Goal: Task Accomplishment & Management: Complete application form

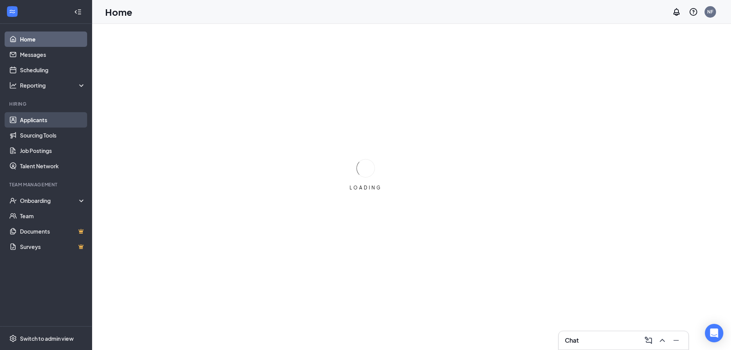
click at [41, 120] on link "Applicants" at bounding box center [53, 119] width 66 height 15
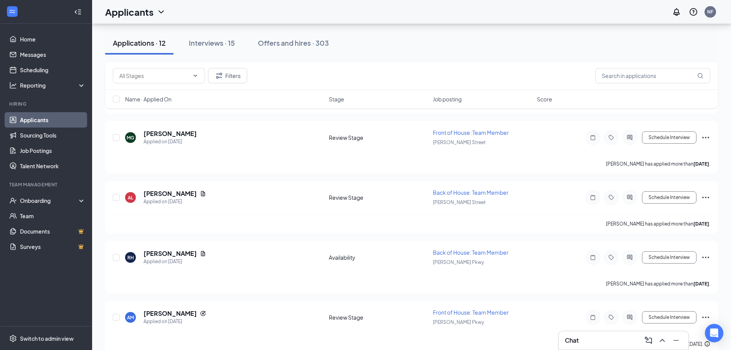
scroll to position [528, 0]
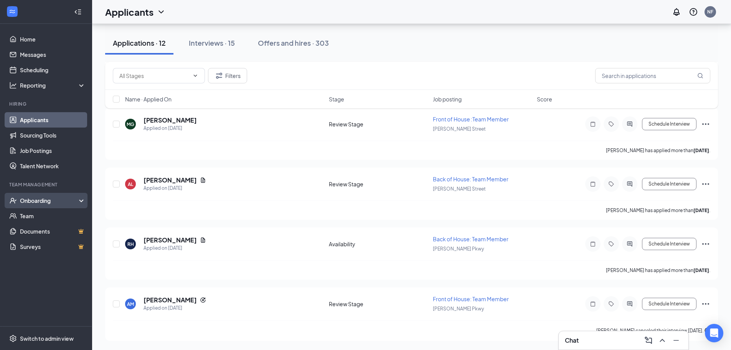
click at [49, 200] on div "Onboarding" at bounding box center [49, 201] width 59 height 8
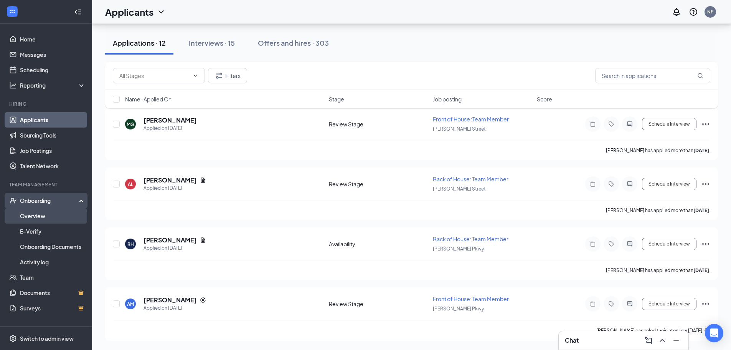
click at [51, 211] on link "Overview" at bounding box center [53, 215] width 66 height 15
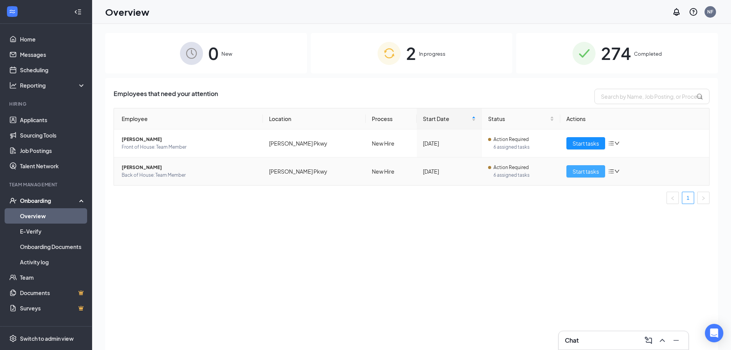
click at [586, 173] on span "Start tasks" at bounding box center [586, 171] width 26 height 8
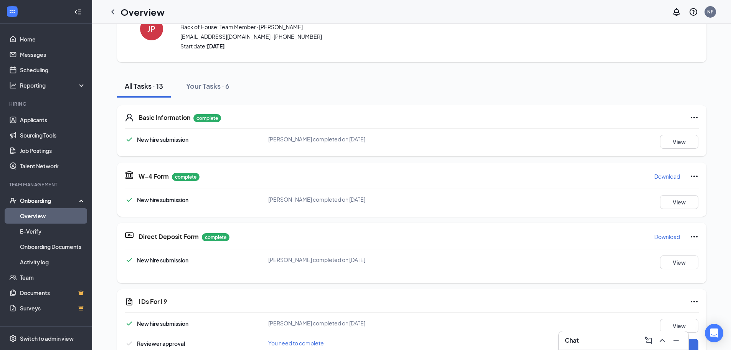
scroll to position [38, 0]
click at [663, 178] on p "Download" at bounding box center [667, 176] width 26 height 8
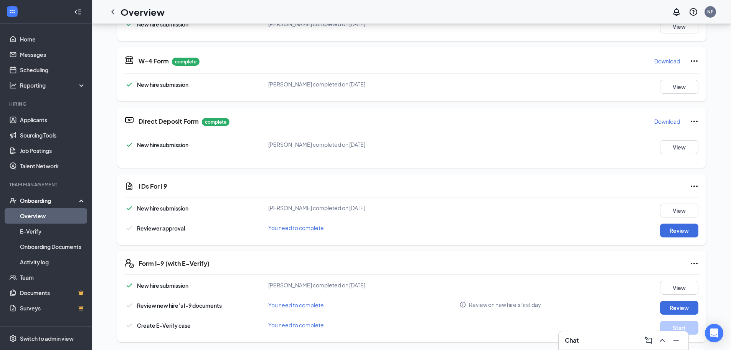
scroll to position [77, 0]
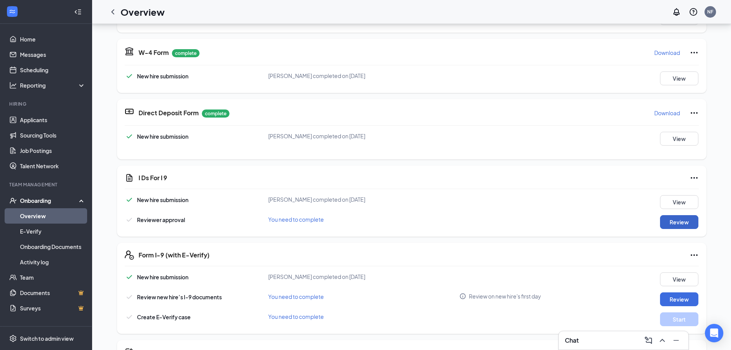
click at [677, 227] on button "Review" at bounding box center [679, 222] width 38 height 14
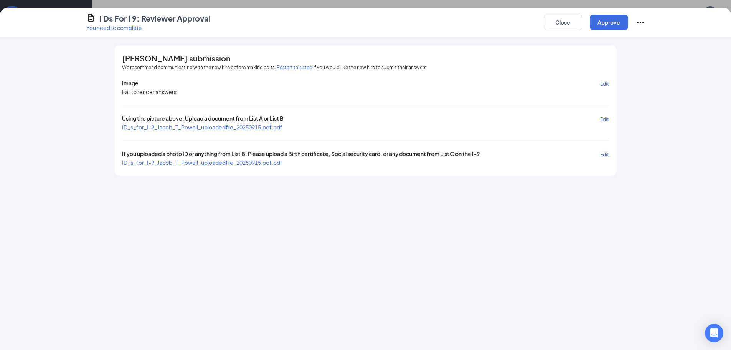
click at [240, 129] on span "ID_s_for_I-9_Jacob_T_Powell_uploadedfile_20250915.pdf.pdf" at bounding box center [202, 127] width 160 height 7
click at [197, 161] on span "ID_s_for_I-9_Jacob_T_Powell_uploadedfile_20250915.pdf.pdf" at bounding box center [202, 162] width 160 height 7
click at [597, 26] on button "Approve" at bounding box center [609, 22] width 38 height 15
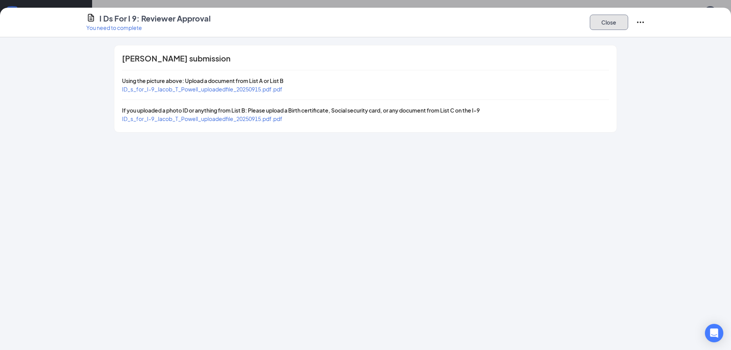
click at [597, 26] on button "Close" at bounding box center [609, 22] width 38 height 15
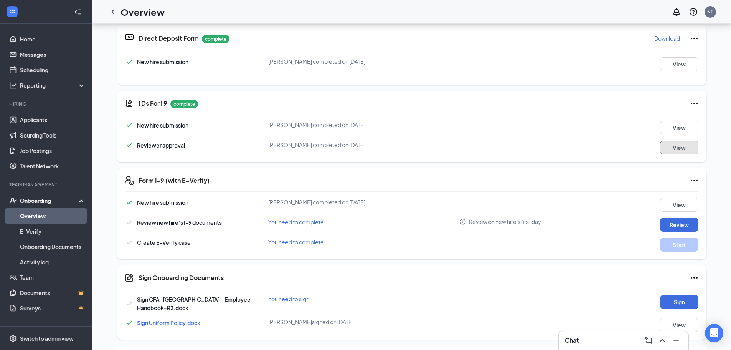
scroll to position [154, 0]
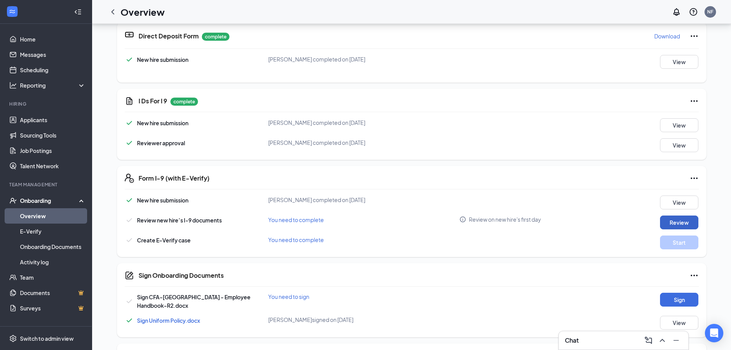
click at [675, 222] on button "Review" at bounding box center [679, 222] width 38 height 14
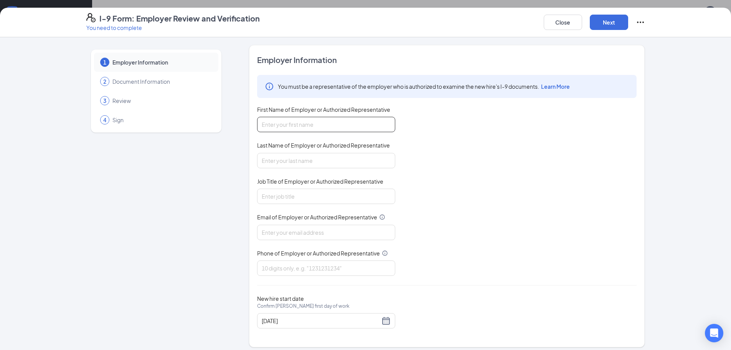
click at [343, 119] on input "First Name of Employer or Authorized Representative" at bounding box center [326, 124] width 138 height 15
type input "[PERSON_NAME]"
type input "Asst. HR Director"
type input "[EMAIL_ADDRESS][DOMAIN_NAME]"
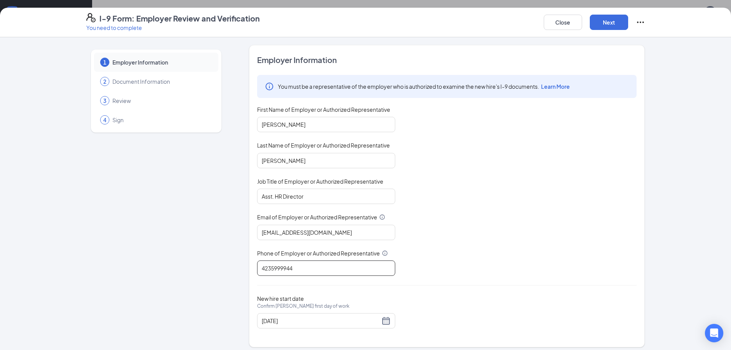
drag, startPoint x: 249, startPoint y: 269, endPoint x: 222, endPoint y: 269, distance: 26.9
click at [222, 269] on div "1 Employer Information 2 Document Information 3 Review 4 Sign Employer Informat…" at bounding box center [365, 196] width 559 height 302
click at [283, 267] on input "423479432" at bounding box center [326, 267] width 138 height 15
type input "4234794232"
click at [385, 320] on div "[DATE]" at bounding box center [326, 320] width 129 height 9
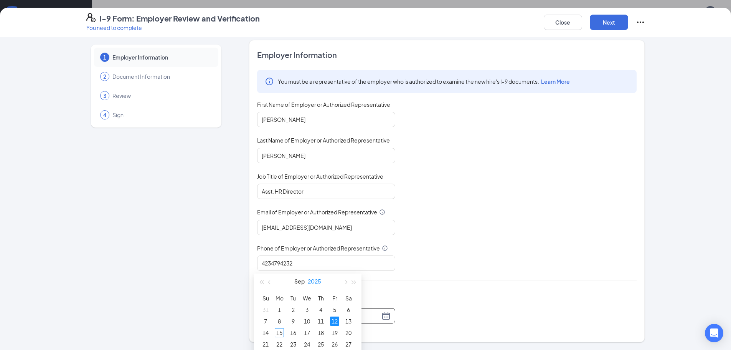
scroll to position [269, 0]
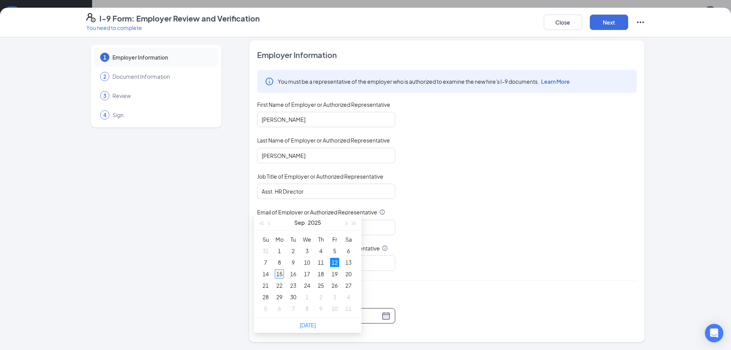
type input "[DATE]"
click at [279, 273] on div "15" at bounding box center [279, 273] width 9 height 9
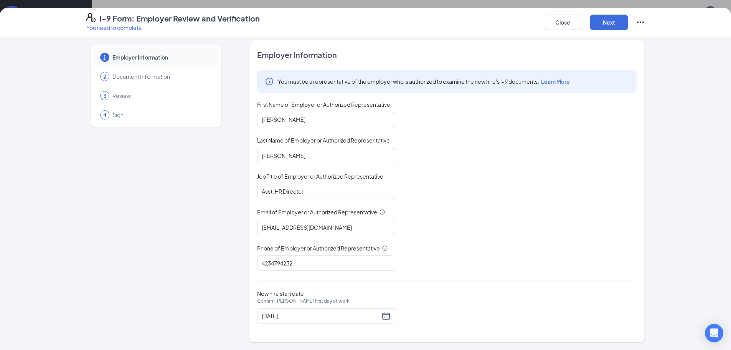
click at [499, 253] on div "You must be a representative of the employer who is authorized to examine the n…" at bounding box center [447, 170] width 380 height 201
click at [611, 25] on button "Next" at bounding box center [609, 22] width 38 height 15
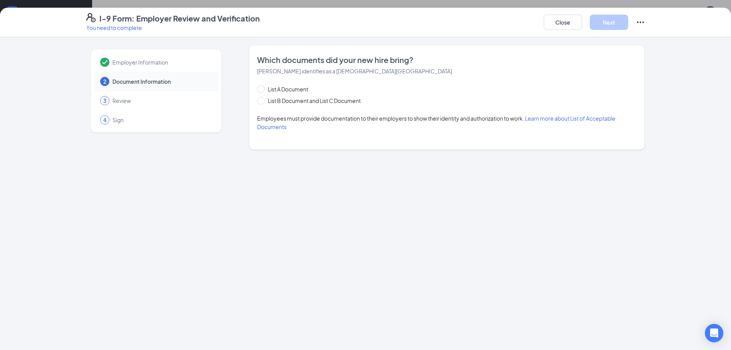
scroll to position [0, 0]
click at [282, 99] on span "List B Document and List C Document" at bounding box center [314, 100] width 99 height 8
click at [263, 99] on input "List B Document and List C Document" at bounding box center [259, 99] width 5 height 5
radio input "true"
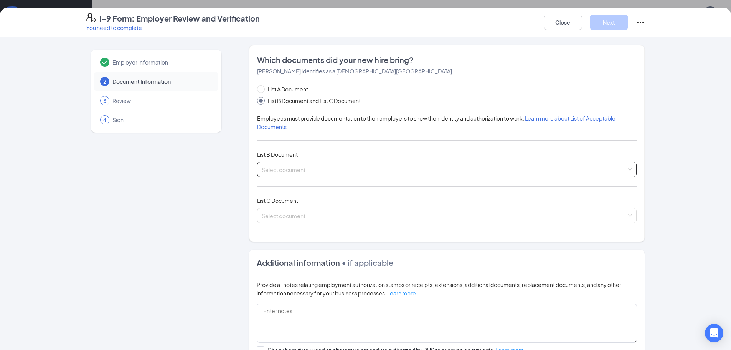
click at [347, 164] on input "search" at bounding box center [444, 168] width 365 height 12
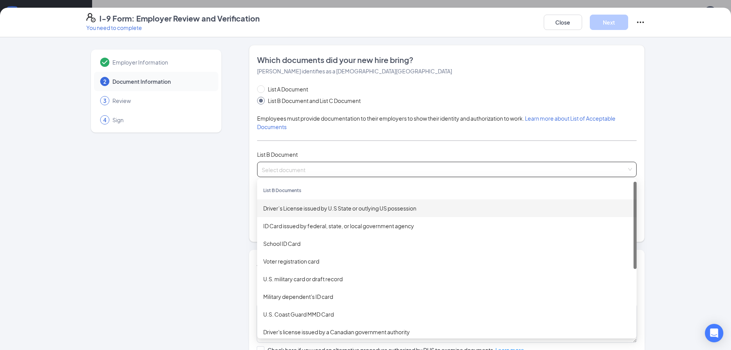
click at [344, 204] on div "Driver’s License issued by U.S State or outlying US possession" at bounding box center [446, 208] width 367 height 8
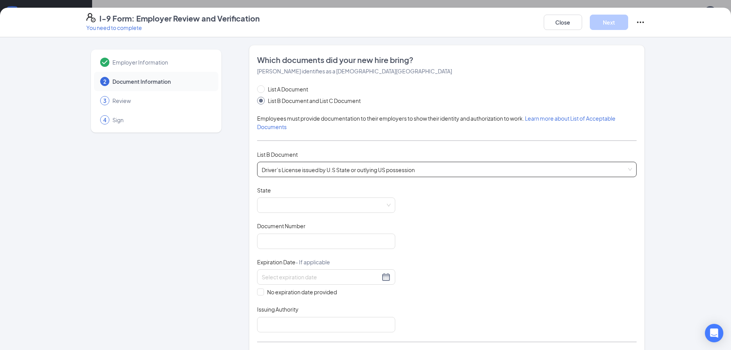
click at [343, 204] on span at bounding box center [326, 205] width 129 height 15
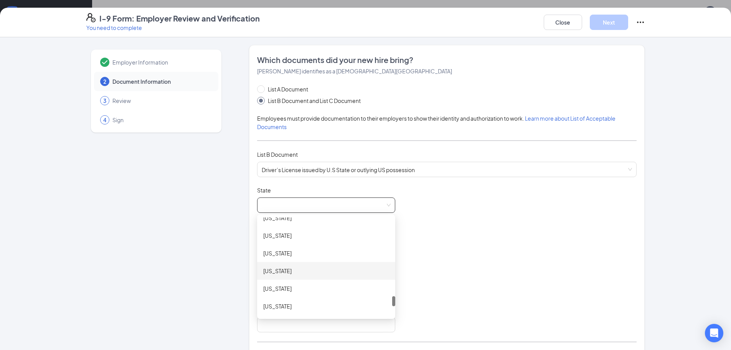
click at [311, 270] on div "[US_STATE]" at bounding box center [326, 270] width 126 height 8
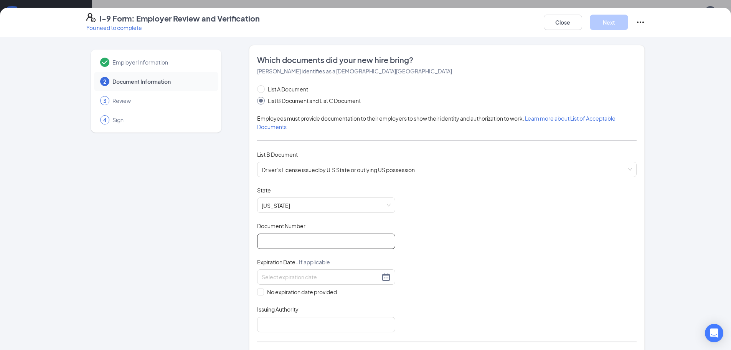
click at [299, 235] on input "Document Number" at bounding box center [326, 240] width 138 height 15
type input "148500622"
click at [301, 281] on input at bounding box center [321, 277] width 118 height 8
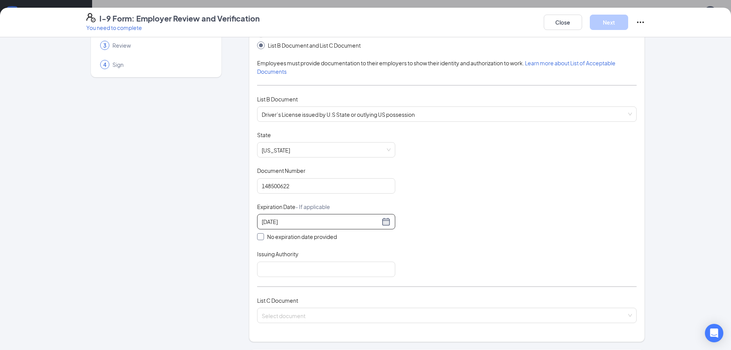
scroll to position [77, 0]
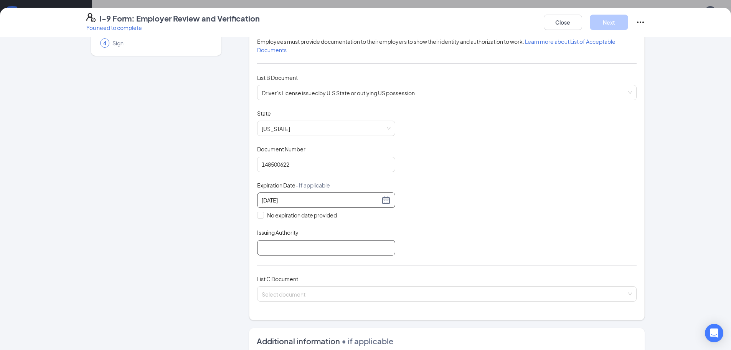
type input "[DATE]"
click at [293, 242] on input "Issuing Authority" at bounding box center [326, 247] width 138 height 15
type input "TN"
click at [285, 217] on span "No expiration date provided" at bounding box center [302, 215] width 76 height 8
click at [263, 217] on input "No expiration date provided" at bounding box center [259, 213] width 5 height 5
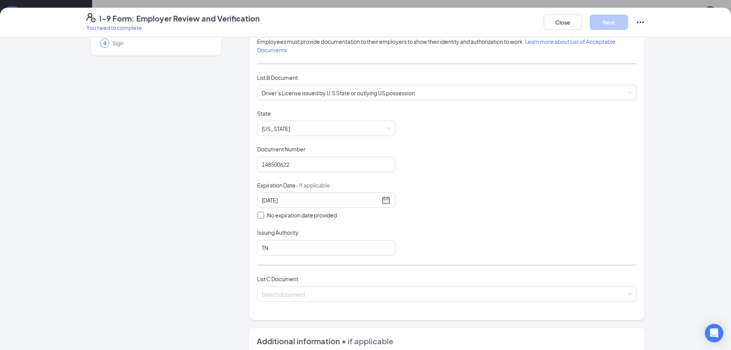
checkbox input "true"
click at [307, 293] on input "search" at bounding box center [444, 293] width 365 height 12
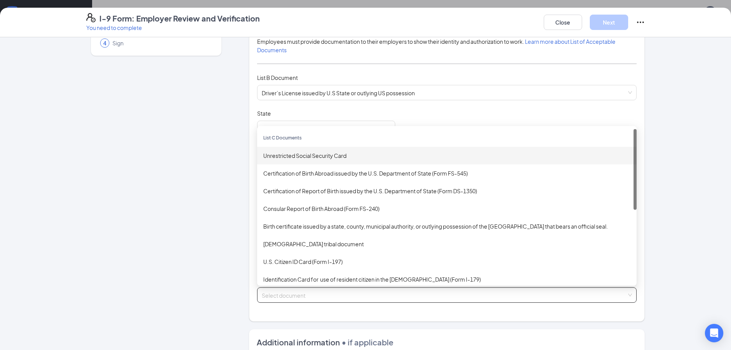
click at [268, 156] on div "Unrestricted Social Security Card" at bounding box center [446, 155] width 367 height 8
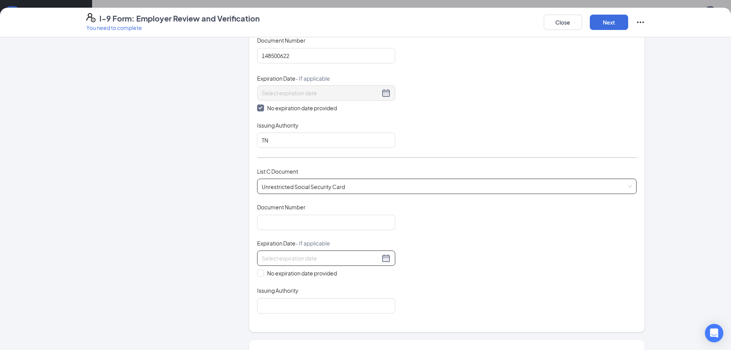
scroll to position [192, 0]
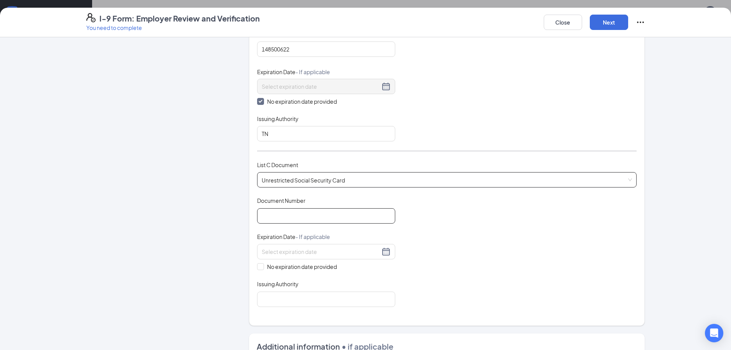
click at [281, 214] on input "Document Number" at bounding box center [326, 215] width 138 height 15
type input "761037070"
click at [302, 265] on span "No expiration date provided" at bounding box center [302, 266] width 76 height 8
click at [263, 265] on input "No expiration date provided" at bounding box center [259, 265] width 5 height 5
checkbox input "true"
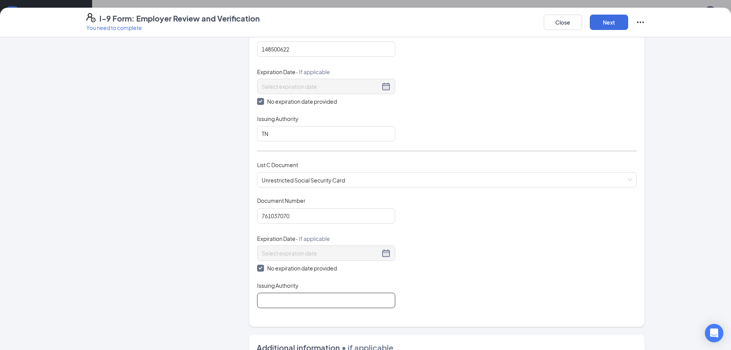
click at [301, 301] on input "Issuing Authority" at bounding box center [326, 299] width 138 height 15
type input "SSA"
click at [619, 17] on button "Next" at bounding box center [609, 22] width 38 height 15
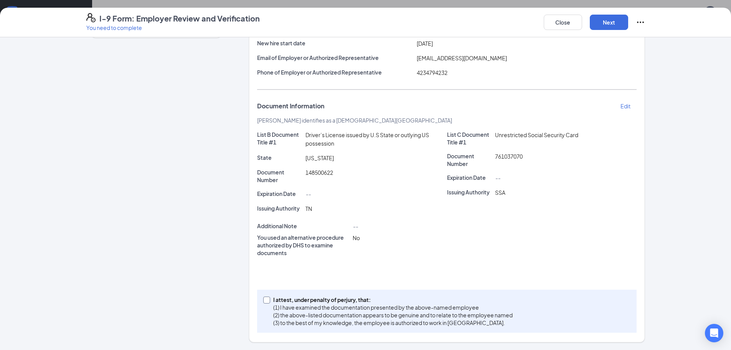
click at [384, 306] on p "(1) I have examined the documentation presented by the above-named employee" at bounding box center [392, 307] width 239 height 8
click at [269, 302] on input "I attest, under penalty of [PERSON_NAME], that: (1) I have examined the documen…" at bounding box center [265, 298] width 5 height 5
checkbox input "true"
click at [601, 19] on button "Next" at bounding box center [609, 22] width 38 height 15
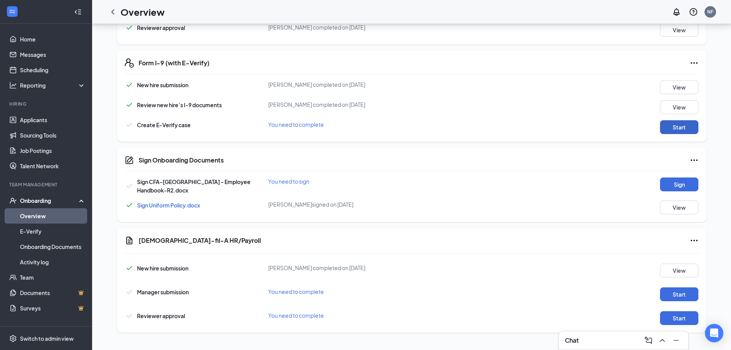
click at [667, 129] on button "Start" at bounding box center [679, 127] width 38 height 14
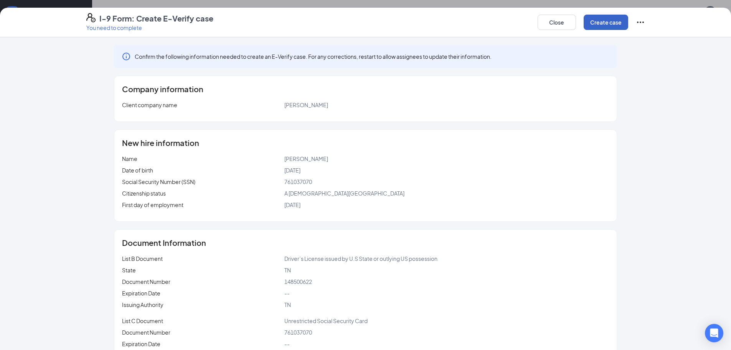
click at [591, 20] on button "Create case" at bounding box center [606, 22] width 45 height 15
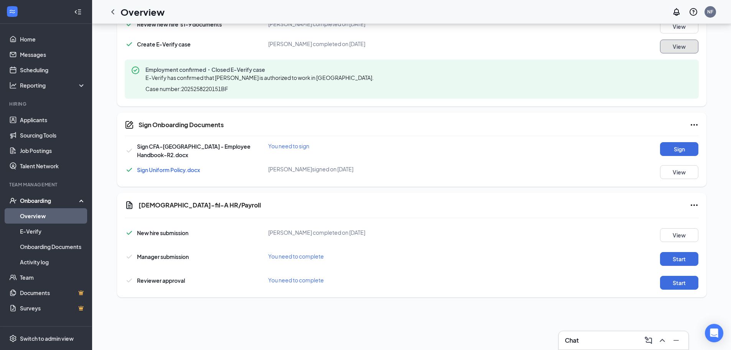
scroll to position [397, 0]
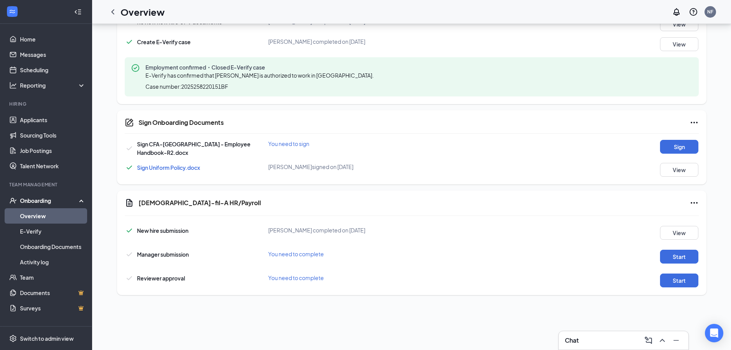
click at [668, 139] on div "Sign Onboarding Documents Sign CFA-[GEOGRAPHIC_DATA] - Employee Handbook-R2.doc…" at bounding box center [412, 147] width 590 height 74
click at [675, 142] on button "Sign" at bounding box center [679, 147] width 38 height 14
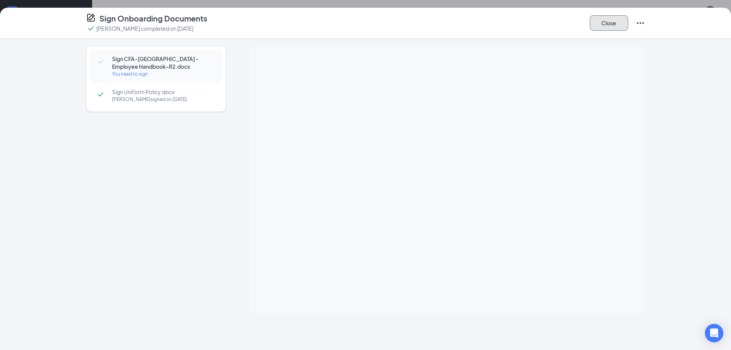
click at [617, 25] on button "Close" at bounding box center [609, 22] width 38 height 15
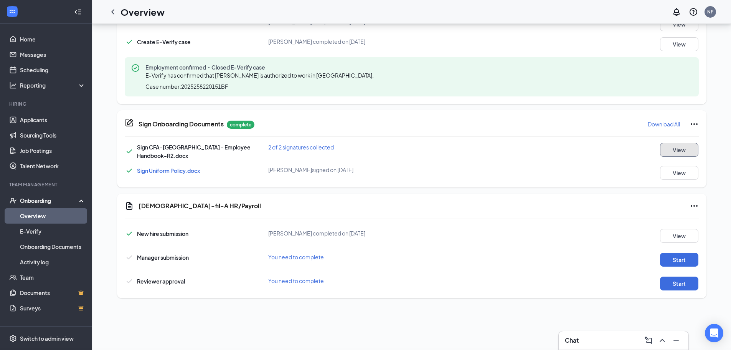
scroll to position [36, 0]
click at [673, 262] on button "Start" at bounding box center [679, 260] width 38 height 14
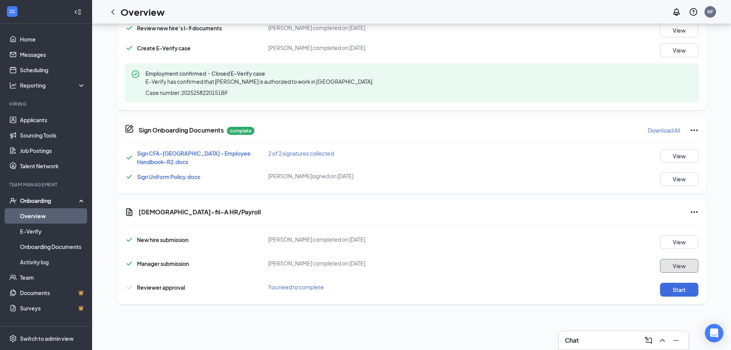
scroll to position [403, 0]
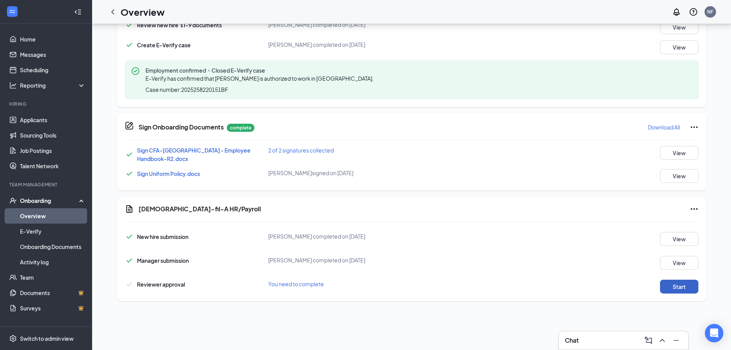
click at [672, 289] on button "Start" at bounding box center [679, 286] width 38 height 14
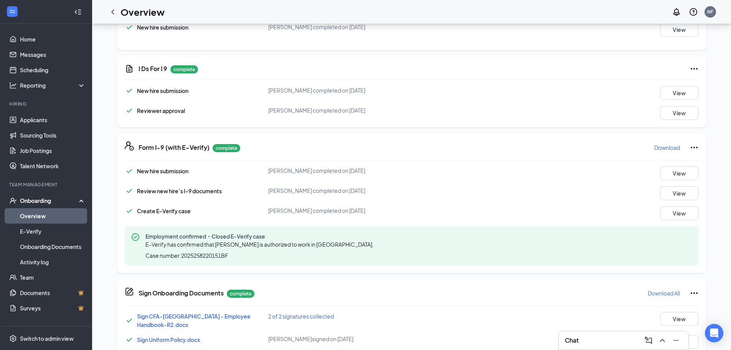
scroll to position [249, 0]
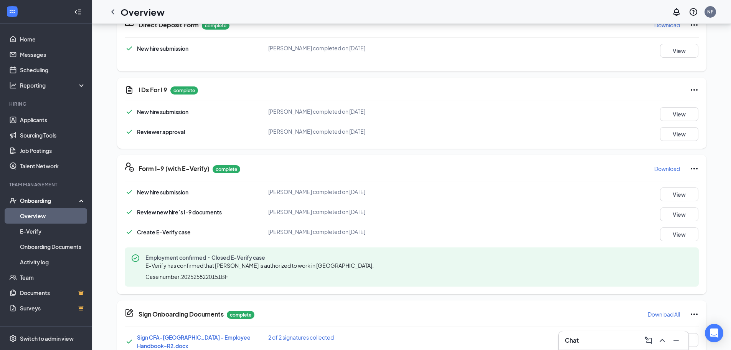
click at [662, 165] on p "Download" at bounding box center [667, 169] width 26 height 8
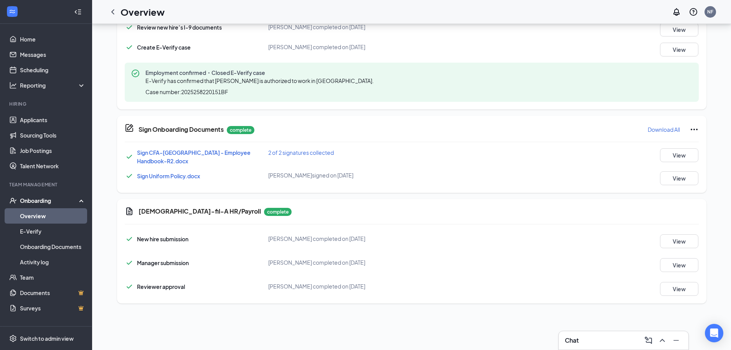
scroll to position [403, 0]
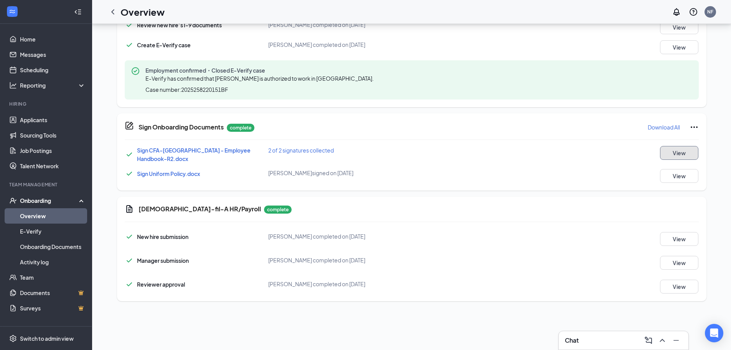
click at [687, 156] on button "View" at bounding box center [679, 153] width 38 height 14
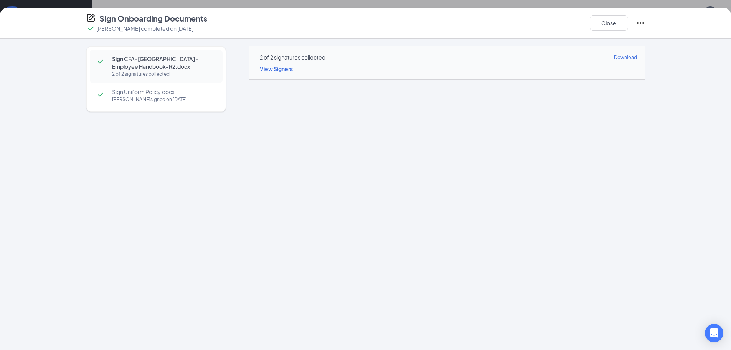
click at [130, 102] on div "[PERSON_NAME] signed on [DATE]" at bounding box center [163, 100] width 103 height 8
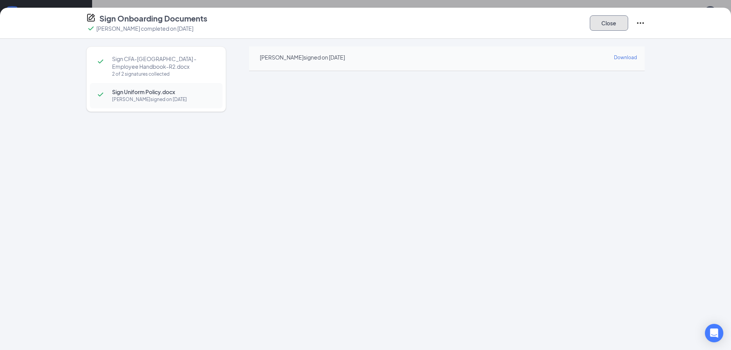
click at [606, 26] on button "Close" at bounding box center [609, 22] width 38 height 15
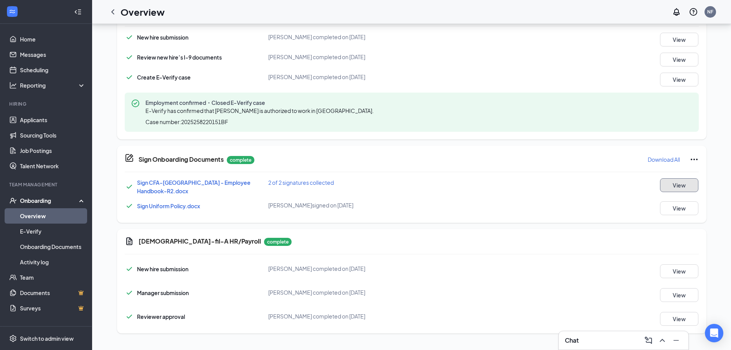
scroll to position [0, 0]
click at [116, 7] on icon "ChevronLeft" at bounding box center [112, 11] width 9 height 9
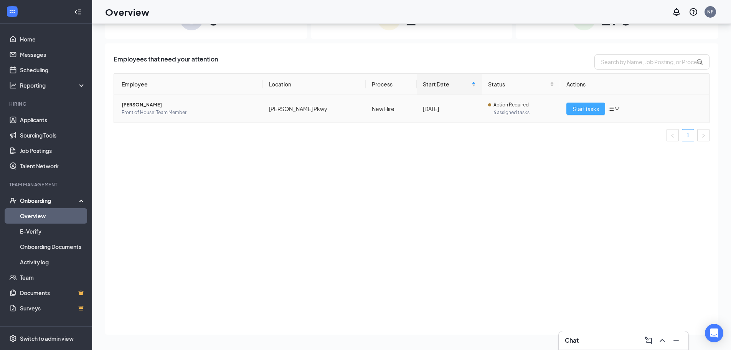
click at [580, 113] on button "Start tasks" at bounding box center [585, 108] width 39 height 12
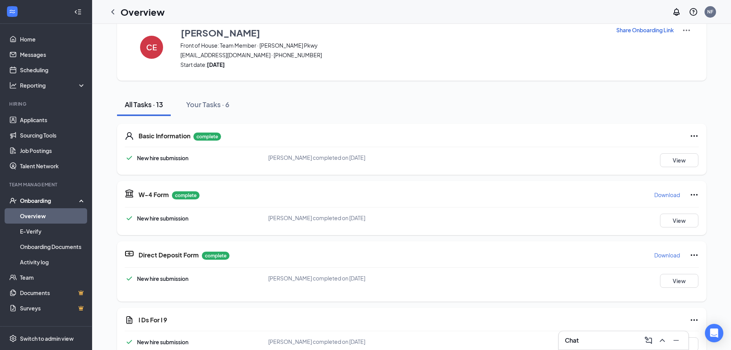
scroll to position [77, 0]
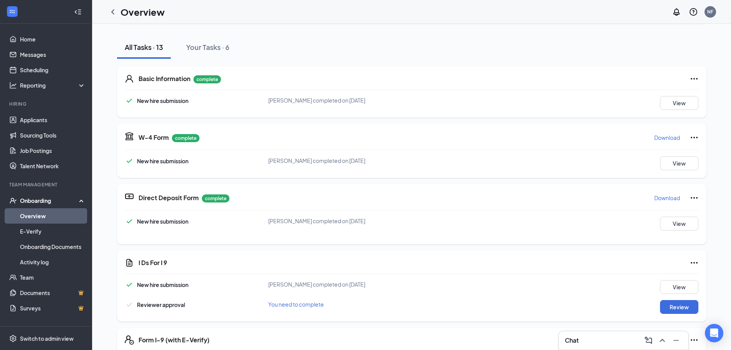
click at [666, 137] on p "Download" at bounding box center [667, 138] width 26 height 8
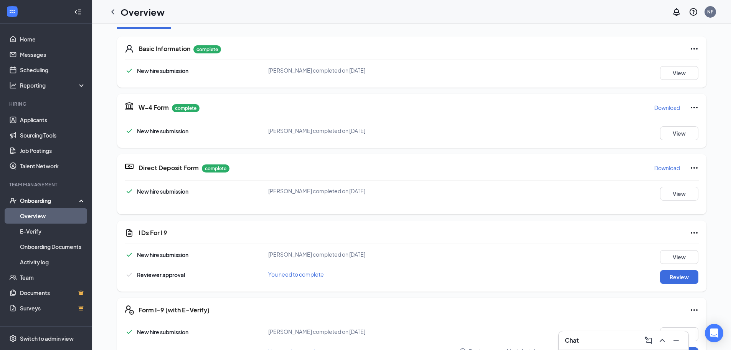
scroll to position [115, 0]
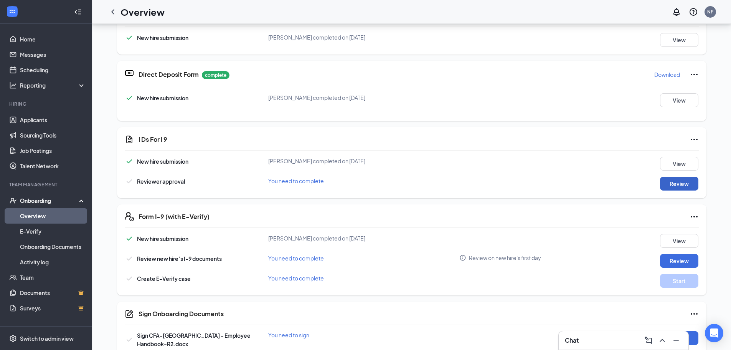
click at [674, 185] on button "Review" at bounding box center [679, 184] width 38 height 14
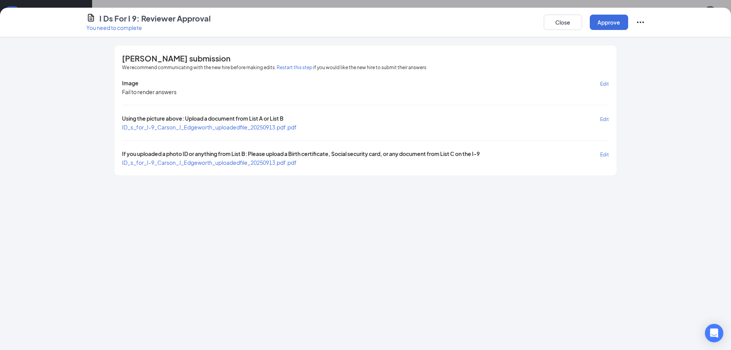
click at [258, 127] on span "ID_s_for_I-9_Carson_J_Edgeworth_uploadedfile_20250913.pdf.pdf" at bounding box center [209, 127] width 175 height 7
click at [233, 163] on span "ID_s_for_I-9_Carson_J_Edgeworth_uploadedfile_20250913.pdf.pdf" at bounding box center [209, 162] width 175 height 7
click at [598, 27] on button "Approve" at bounding box center [609, 22] width 38 height 15
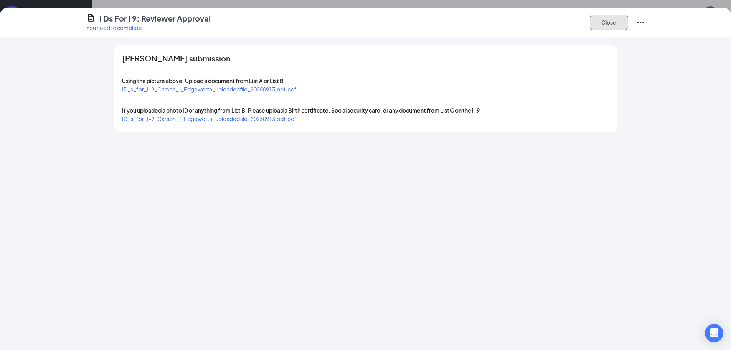
click at [598, 27] on button "Close" at bounding box center [609, 22] width 38 height 15
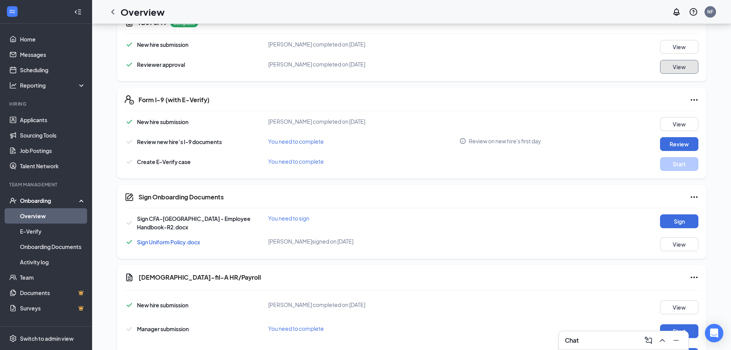
scroll to position [269, 0]
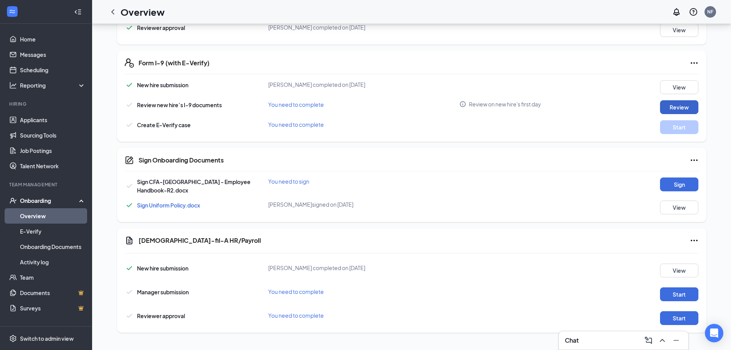
click at [680, 109] on button "Review" at bounding box center [679, 107] width 38 height 14
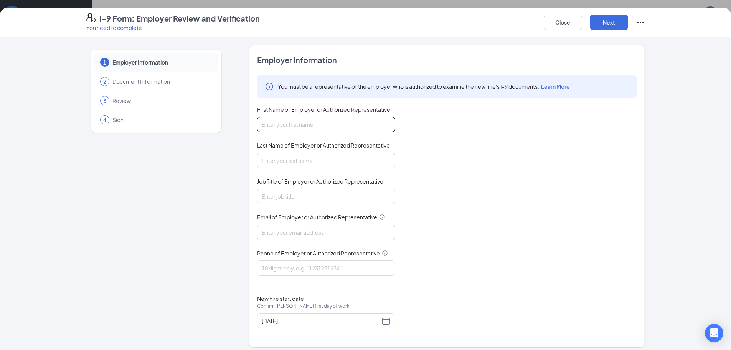
click at [311, 121] on input "First Name of Employer or Authorized Representative" at bounding box center [326, 124] width 138 height 15
type input "[PERSON_NAME]"
type input "Asst. HR Director"
type input "[EMAIL_ADDRESS][DOMAIN_NAME]"
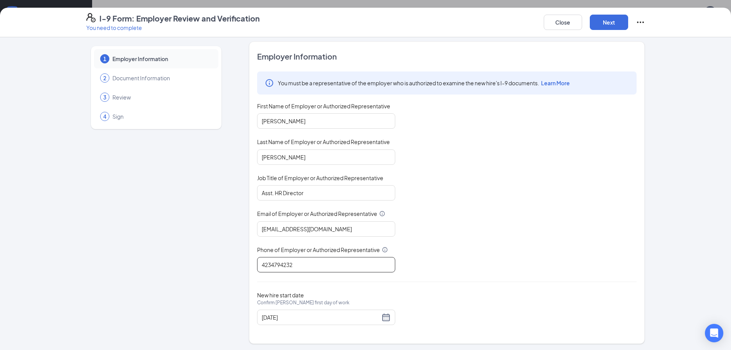
scroll to position [5, 0]
type input "4234794232"
click at [382, 314] on div "[DATE]" at bounding box center [326, 315] width 129 height 9
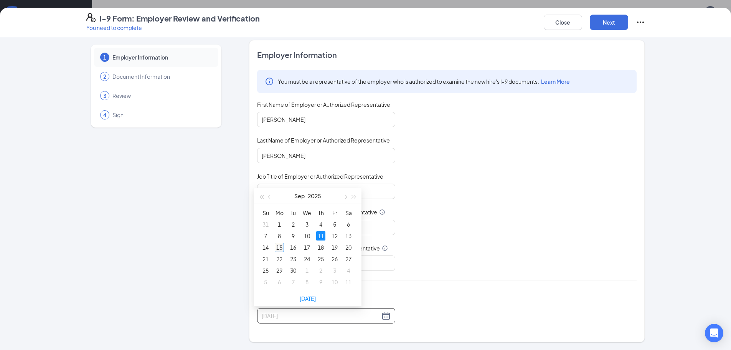
type input "[DATE]"
click at [281, 247] on div "15" at bounding box center [279, 247] width 9 height 9
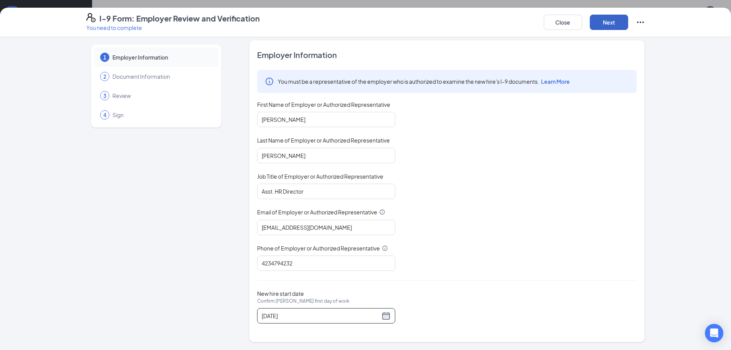
click at [616, 27] on button "Next" at bounding box center [609, 22] width 38 height 15
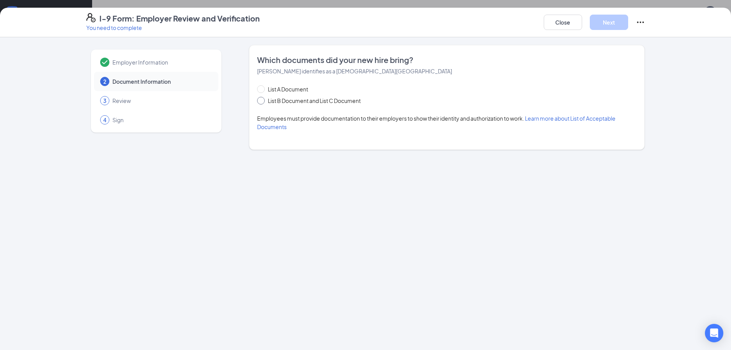
click at [310, 100] on span "List B Document and List C Document" at bounding box center [314, 100] width 99 height 8
click at [263, 100] on input "List B Document and List C Document" at bounding box center [259, 99] width 5 height 5
radio input "true"
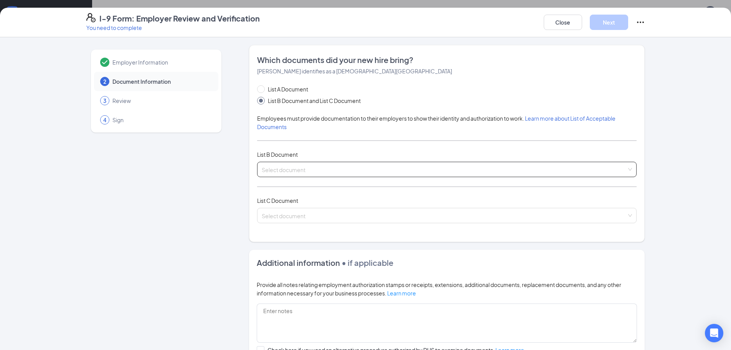
click at [318, 173] on input "search" at bounding box center [444, 168] width 365 height 12
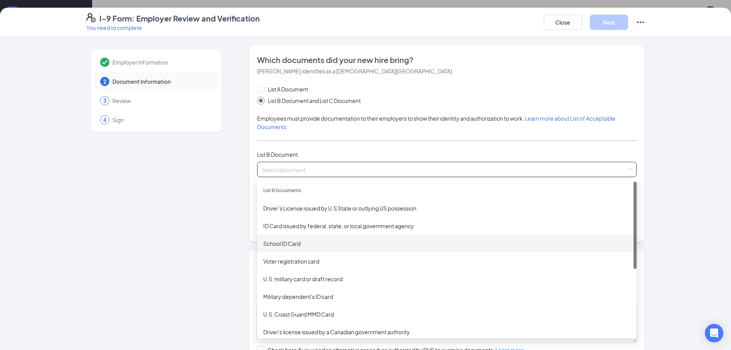
click at [336, 243] on div "School ID Card" at bounding box center [446, 243] width 367 height 8
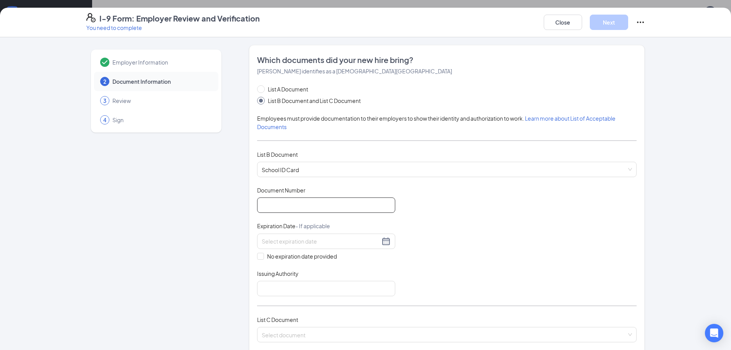
click at [310, 205] on input "Document Number" at bounding box center [326, 204] width 138 height 15
type input "C"
type input "WV2027"
click at [307, 237] on input at bounding box center [321, 241] width 118 height 8
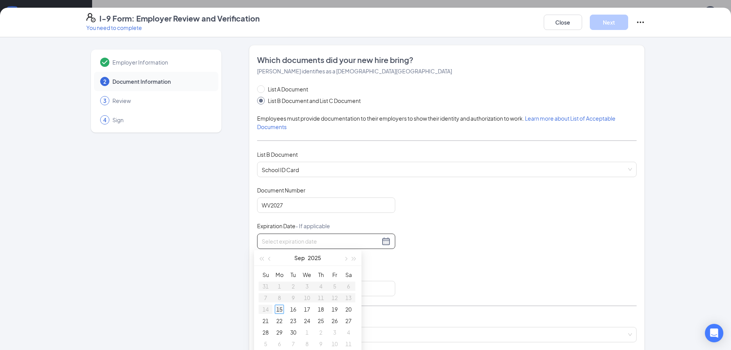
type input "[DATE]"
click at [278, 307] on div "15" at bounding box center [279, 308] width 9 height 9
click at [284, 282] on input "Issuing Authority" at bounding box center [326, 288] width 138 height 15
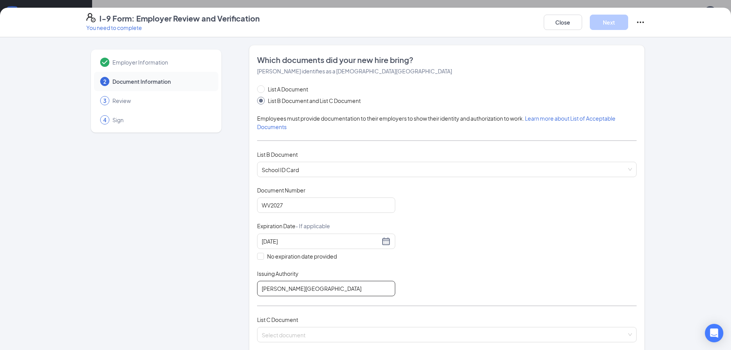
type input "[PERSON_NAME][GEOGRAPHIC_DATA]"
click at [536, 188] on div "Document Title School ID Card Document Number WV2027 Expiration Date - If appli…" at bounding box center [447, 241] width 380 height 110
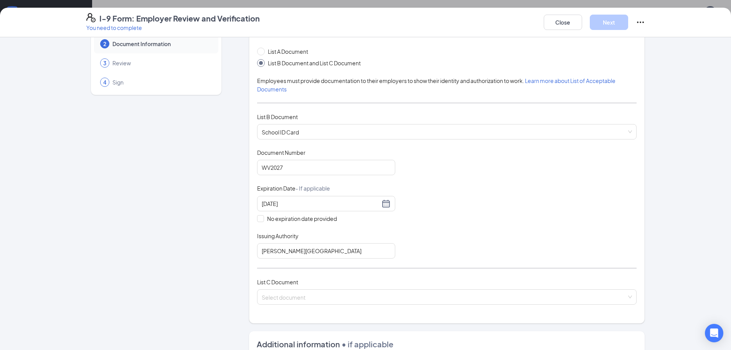
scroll to position [38, 0]
click at [257, 220] on span at bounding box center [260, 217] width 7 height 7
click at [257, 220] on input "No expiration date provided" at bounding box center [259, 216] width 5 height 5
checkbox input "true"
drag, startPoint x: 312, startPoint y: 289, endPoint x: 314, endPoint y: 301, distance: 11.6
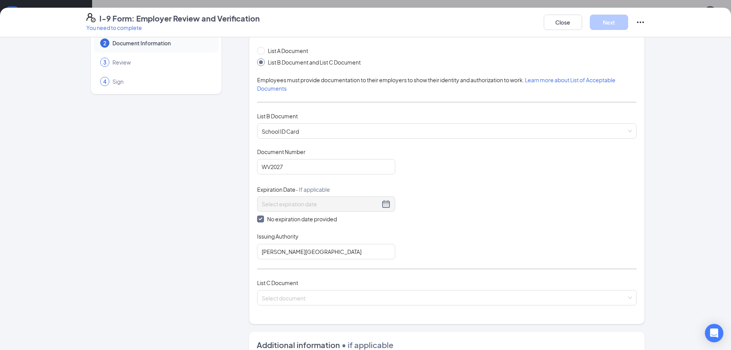
click at [312, 290] on div "List C Document Select document" at bounding box center [447, 296] width 380 height 36
click at [314, 302] on span at bounding box center [444, 297] width 365 height 15
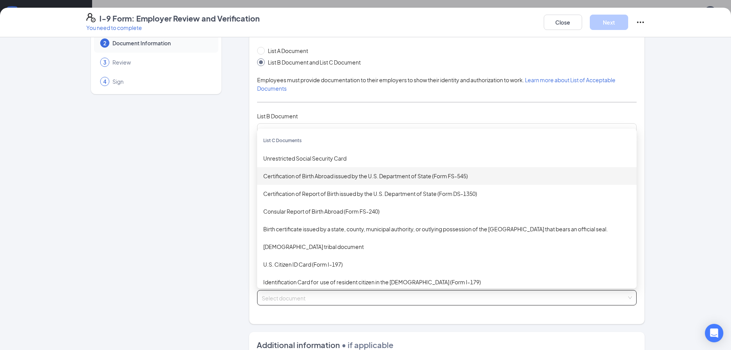
click at [302, 159] on div "Unrestricted Social Security Card" at bounding box center [446, 158] width 367 height 8
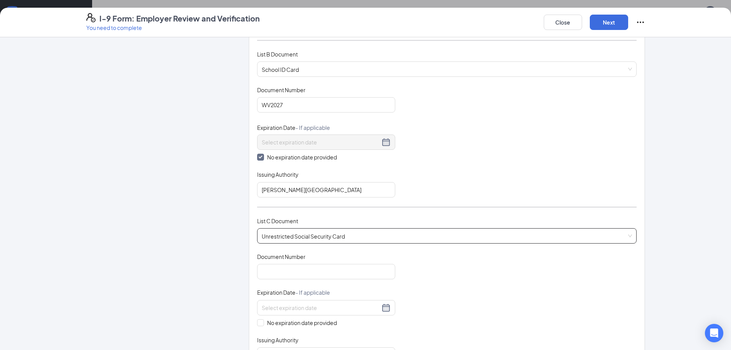
scroll to position [115, 0]
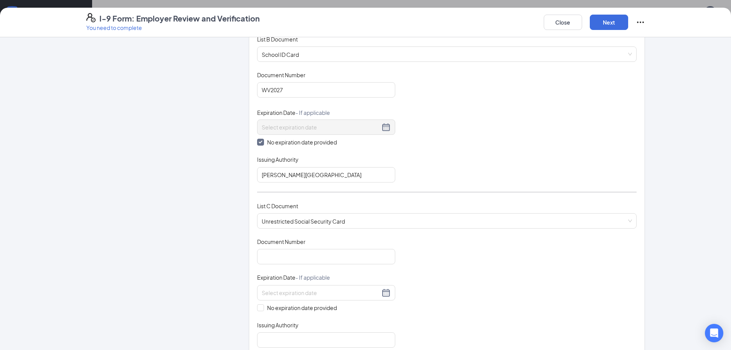
click at [306, 266] on div "Document Title Unrestricted Social Security Card Document Number Expiration Dat…" at bounding box center [447, 293] width 380 height 110
click at [301, 259] on input "Document Number" at bounding box center [326, 256] width 138 height 15
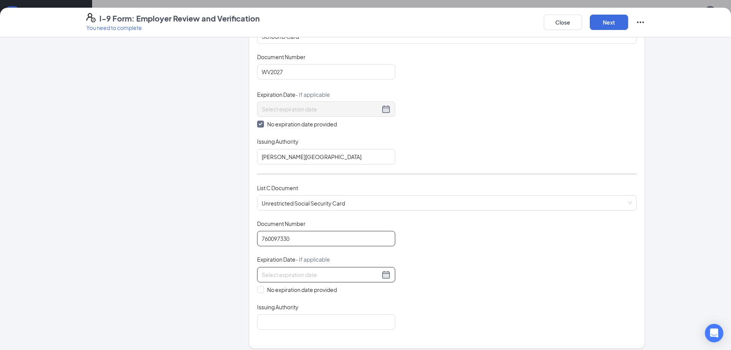
scroll to position [154, 0]
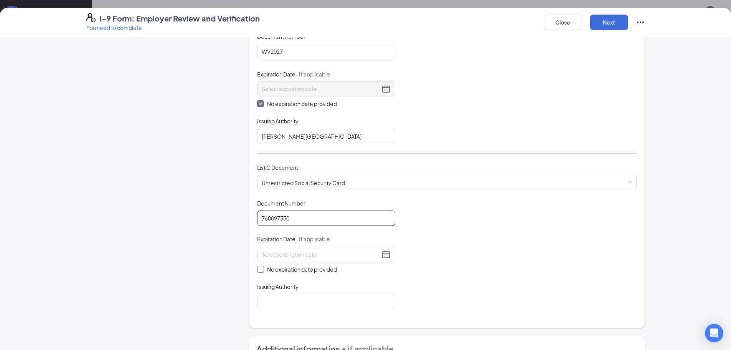
type input "760097330"
click at [295, 268] on span "No expiration date provided" at bounding box center [302, 269] width 76 height 8
click at [263, 268] on input "No expiration date provided" at bounding box center [259, 268] width 5 height 5
checkbox input "true"
click at [284, 304] on input "Issuing Authority" at bounding box center [326, 302] width 138 height 15
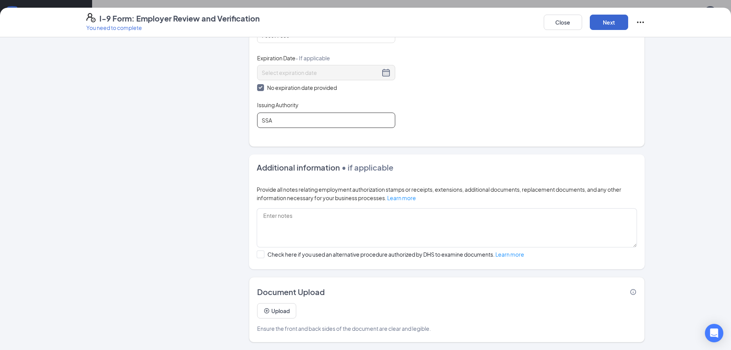
type input "SSA"
click at [608, 20] on button "Next" at bounding box center [609, 22] width 38 height 15
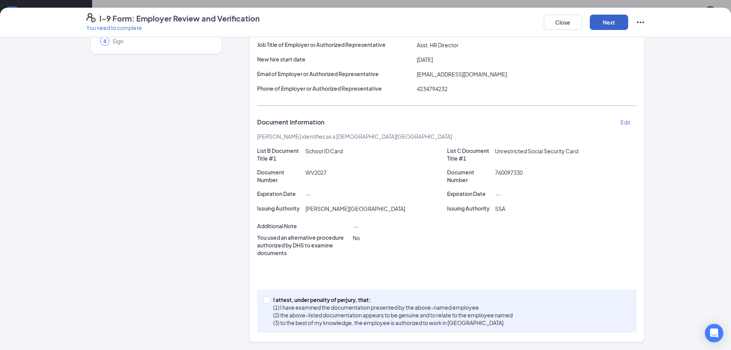
scroll to position [79, 0]
click at [378, 306] on p "(1) I have examined the documentation presented by the above-named employee" at bounding box center [392, 307] width 239 height 8
click at [269, 302] on input "I attest, under penalty of [PERSON_NAME], that: (1) I have examined the documen…" at bounding box center [265, 298] width 5 height 5
checkbox input "true"
click at [612, 26] on button "Next" at bounding box center [609, 22] width 38 height 15
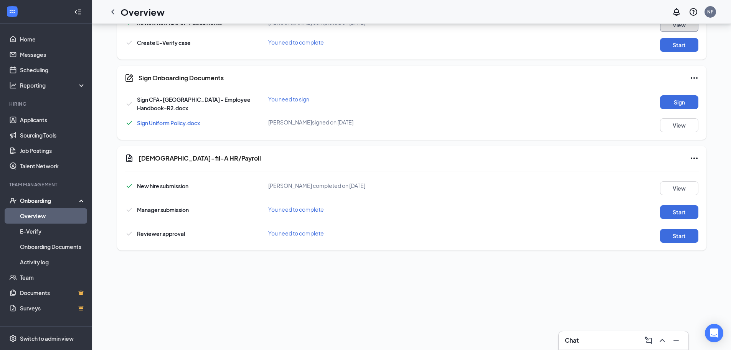
scroll to position [352, 0]
click at [674, 44] on button "Start" at bounding box center [679, 44] width 38 height 14
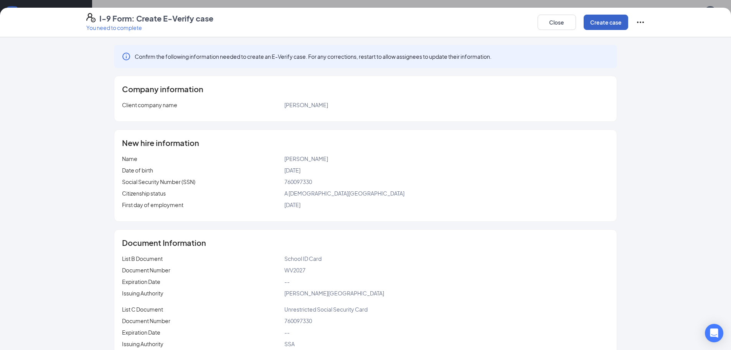
click at [619, 21] on button "Create case" at bounding box center [606, 22] width 45 height 15
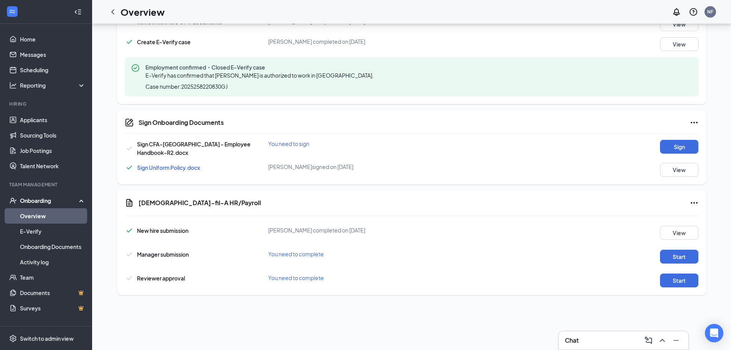
scroll to position [40, 0]
click at [666, 147] on button "Sign" at bounding box center [679, 147] width 38 height 14
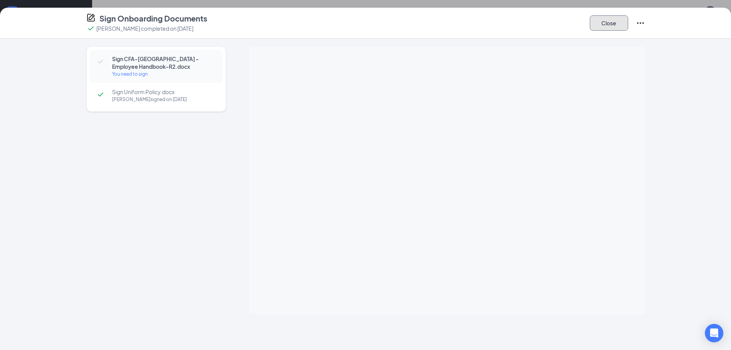
click at [605, 23] on button "Close" at bounding box center [609, 22] width 38 height 15
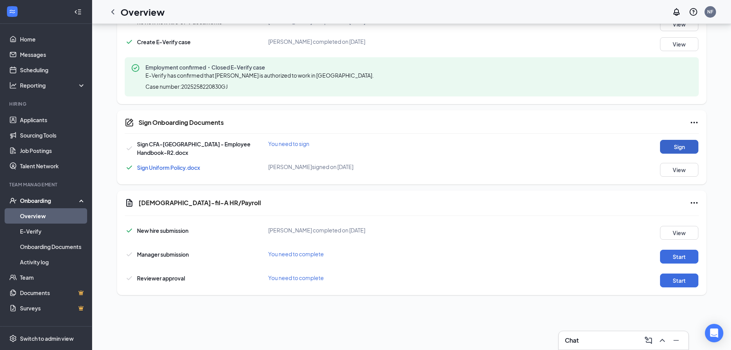
scroll to position [36, 0]
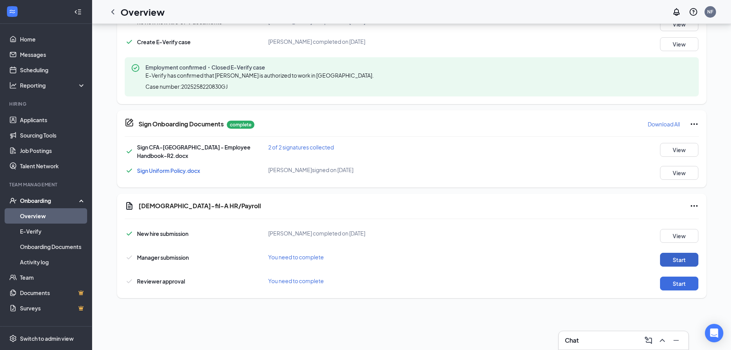
click at [694, 263] on button "Start" at bounding box center [679, 260] width 38 height 14
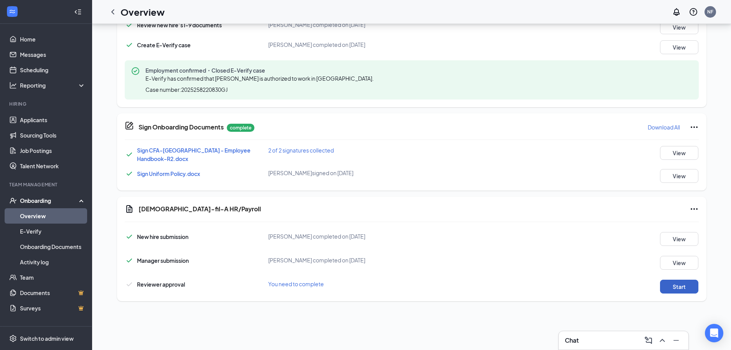
click at [675, 284] on button "Start" at bounding box center [679, 286] width 38 height 14
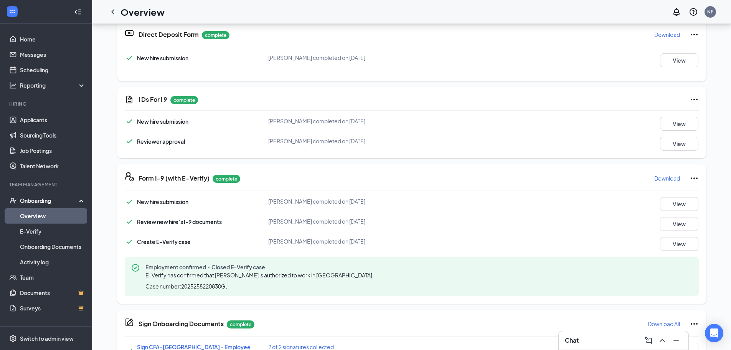
scroll to position [211, 0]
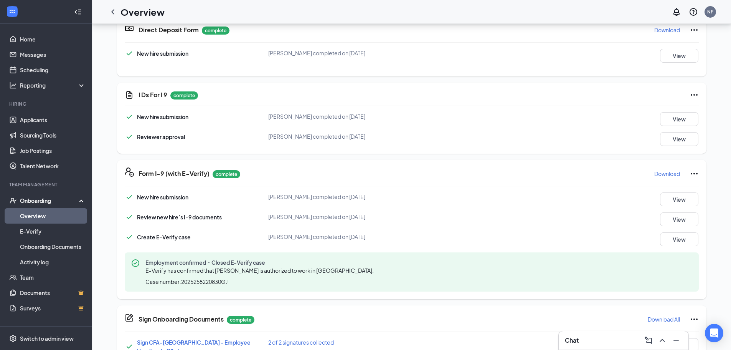
click at [661, 173] on p "Download" at bounding box center [667, 174] width 26 height 8
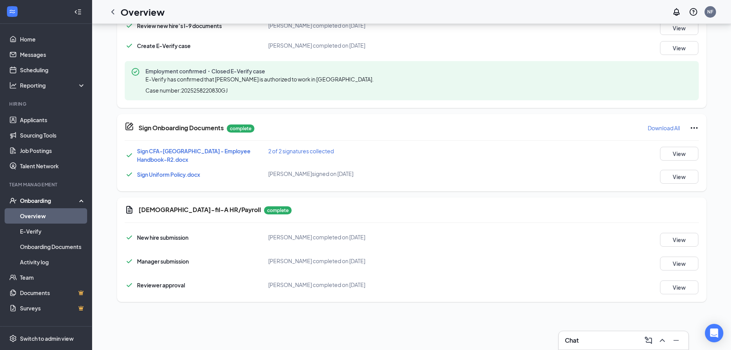
scroll to position [403, 0]
click at [686, 149] on button "View" at bounding box center [679, 153] width 38 height 14
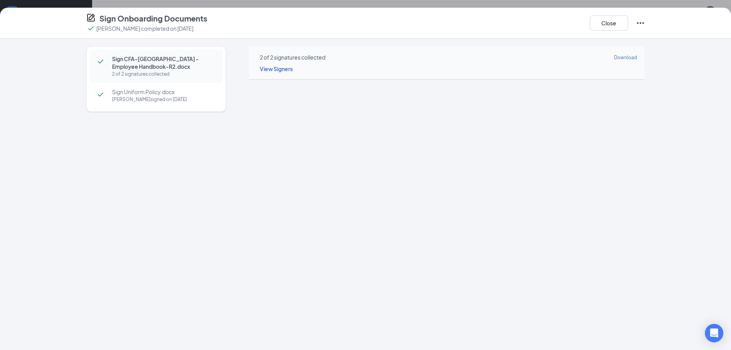
click at [162, 102] on div "[PERSON_NAME] signed on [DATE]" at bounding box center [163, 100] width 103 height 8
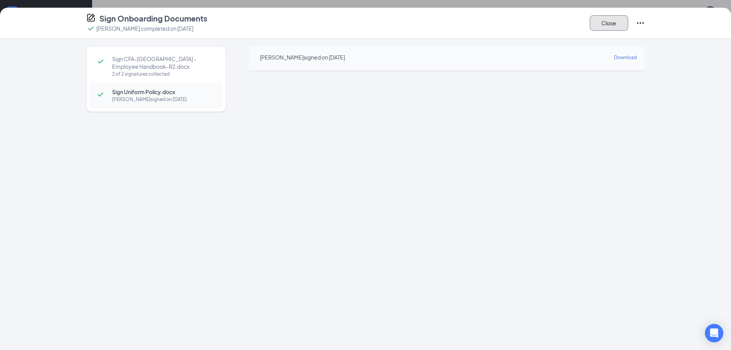
click at [606, 21] on button "Close" at bounding box center [609, 22] width 38 height 15
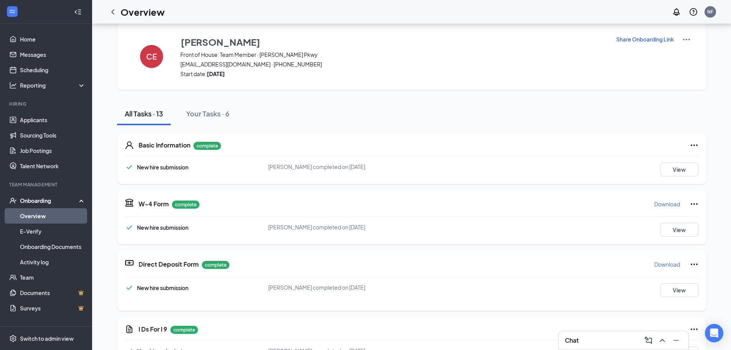
scroll to position [0, 0]
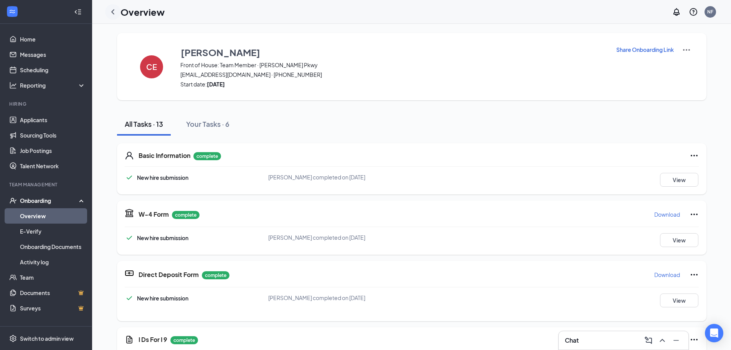
click at [117, 8] on icon "ChevronLeft" at bounding box center [112, 11] width 9 height 9
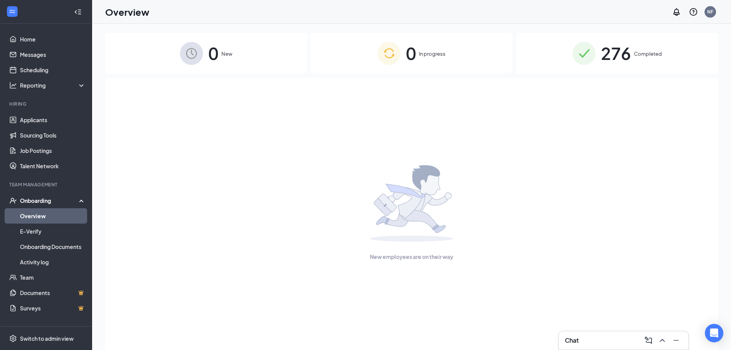
click at [575, 335] on div "Chat" at bounding box center [623, 340] width 117 height 12
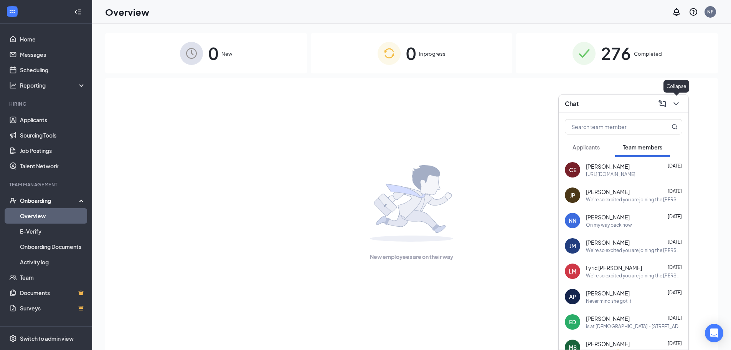
click at [680, 102] on icon "ChevronDown" at bounding box center [676, 103] width 9 height 9
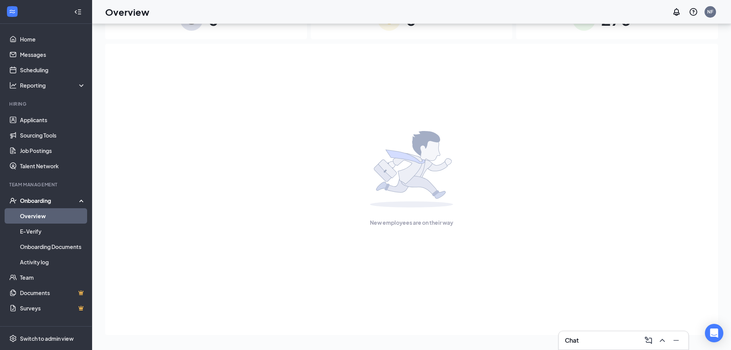
scroll to position [35, 0]
click at [581, 344] on div "Chat" at bounding box center [623, 340] width 117 height 12
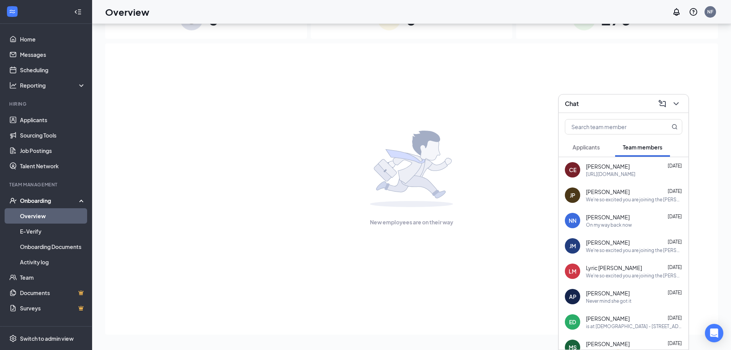
click at [607, 177] on div "[URL][DOMAIN_NAME]" at bounding box center [611, 174] width 50 height 7
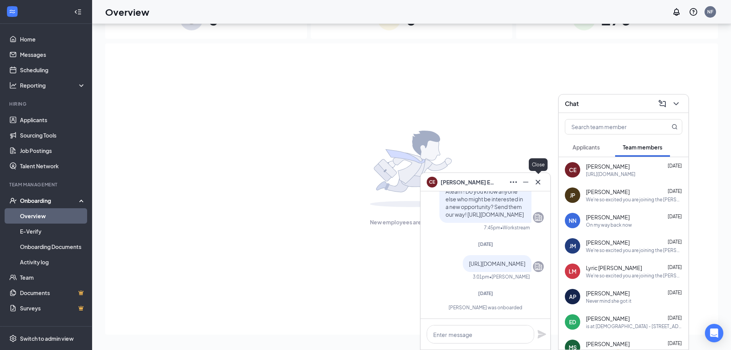
click at [536, 183] on icon "Cross" at bounding box center [537, 181] width 9 height 9
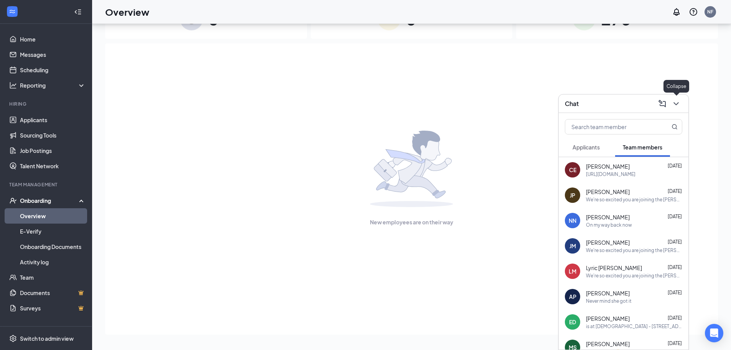
click at [675, 108] on button at bounding box center [676, 103] width 12 height 12
